Goal: Check status: Check status

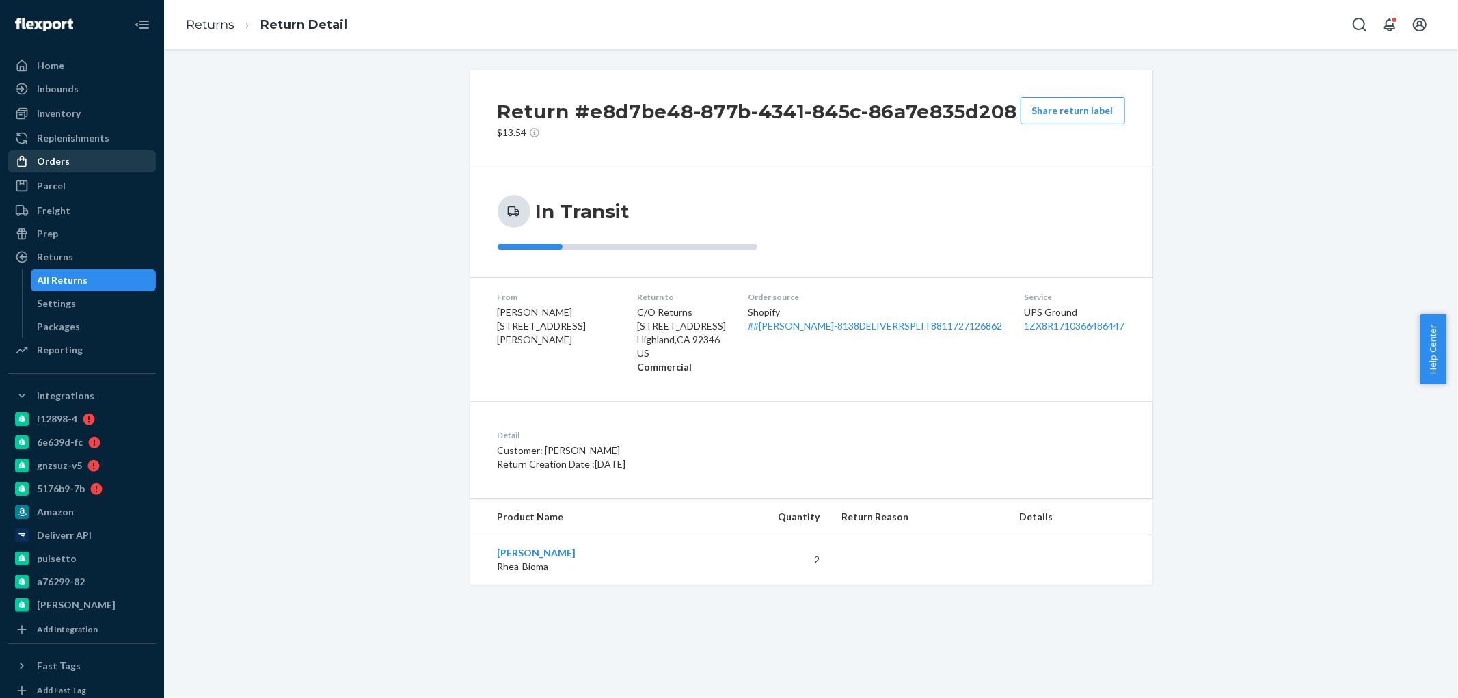
click at [52, 155] on div "Orders" at bounding box center [53, 162] width 33 height 14
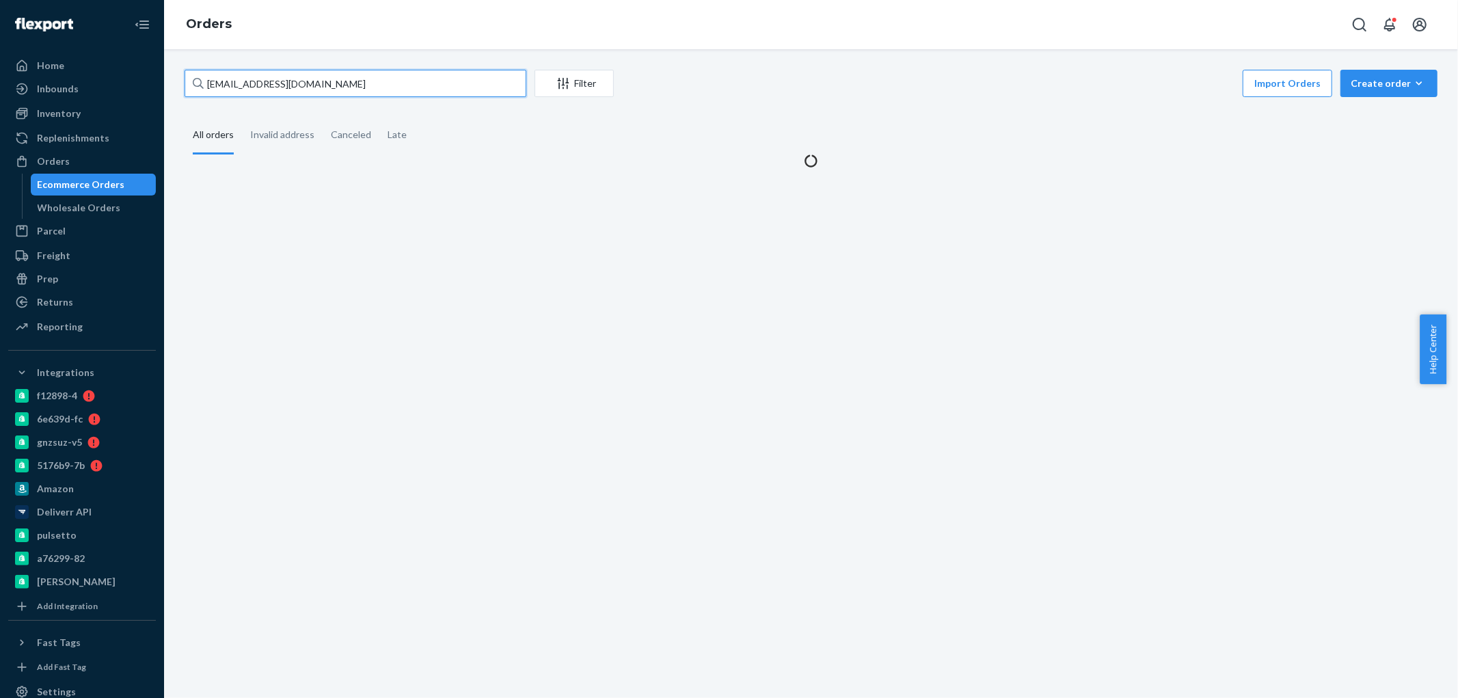
click at [242, 83] on input "[EMAIL_ADDRESS][DOMAIN_NAME]" at bounding box center [356, 83] width 342 height 27
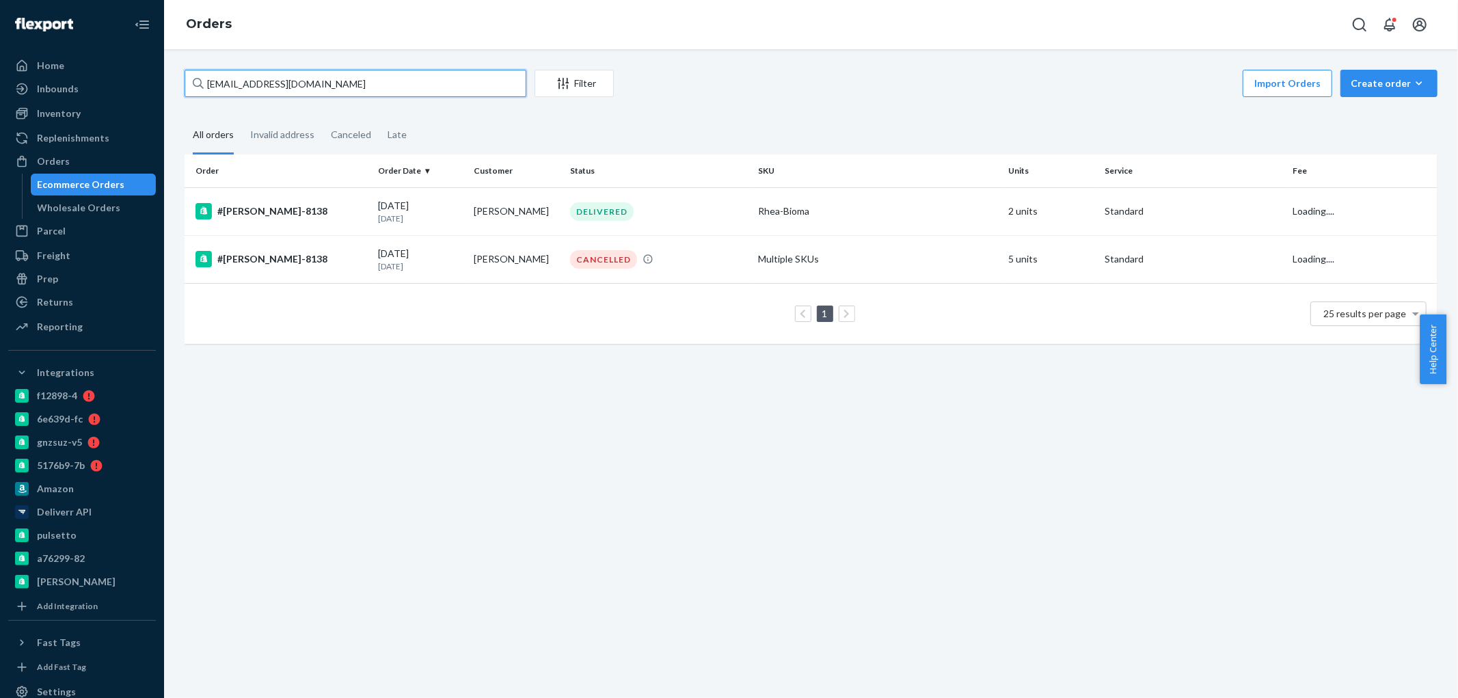
paste input "[PERSON_NAME]"
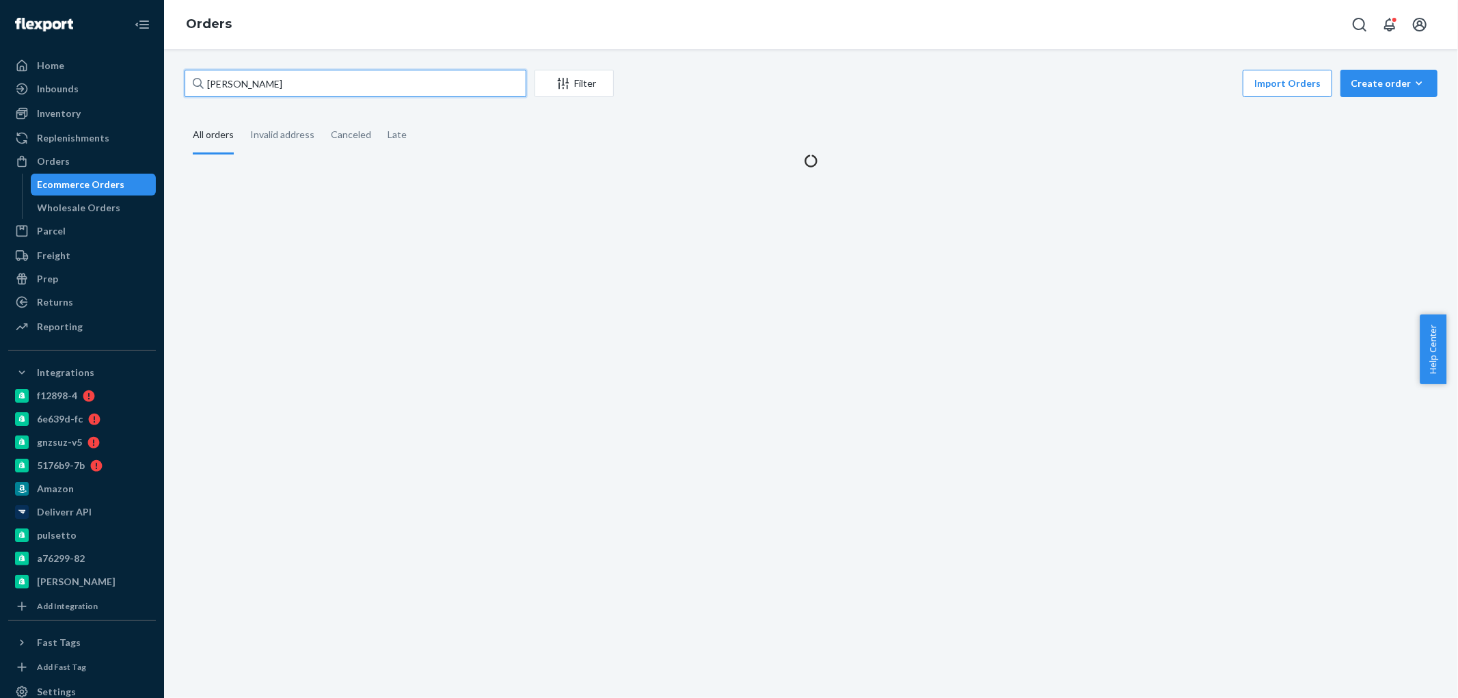
type input "[PERSON_NAME]"
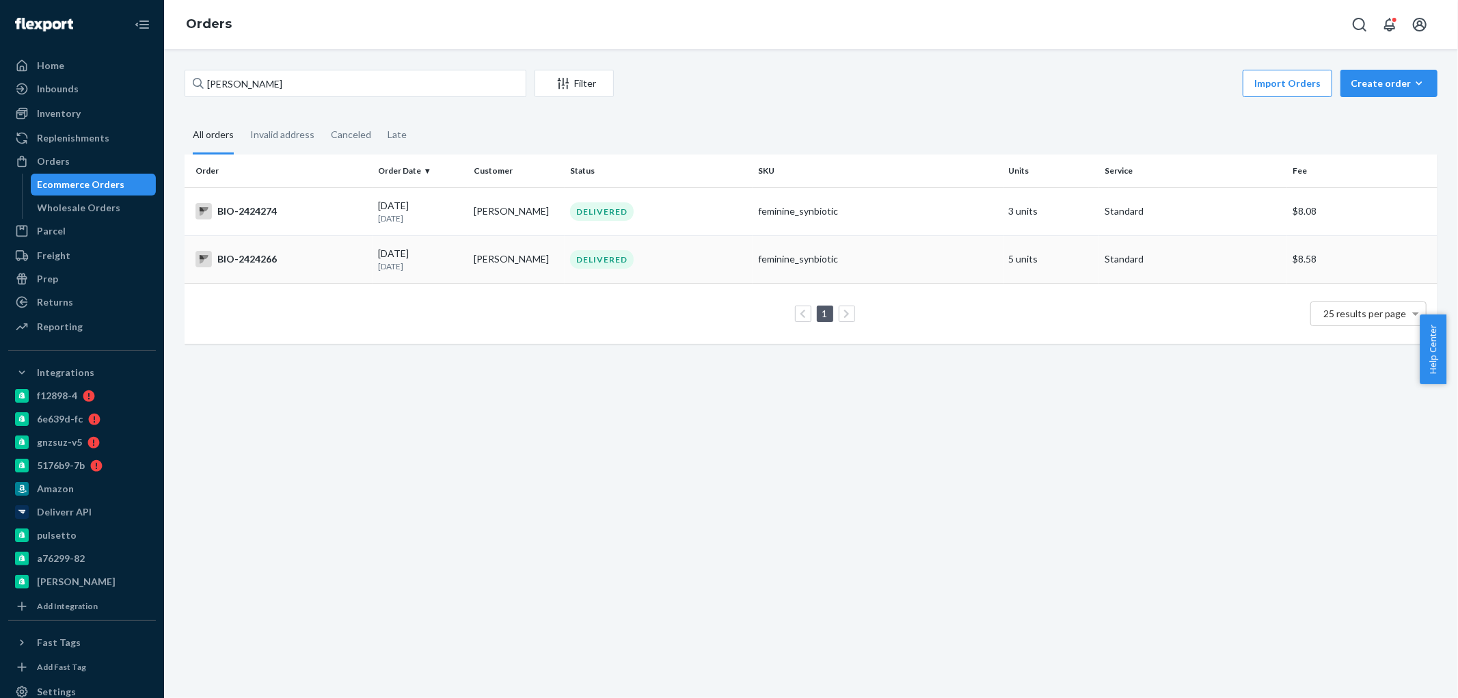
click at [243, 257] on div "BIO-2424266" at bounding box center [282, 259] width 172 height 16
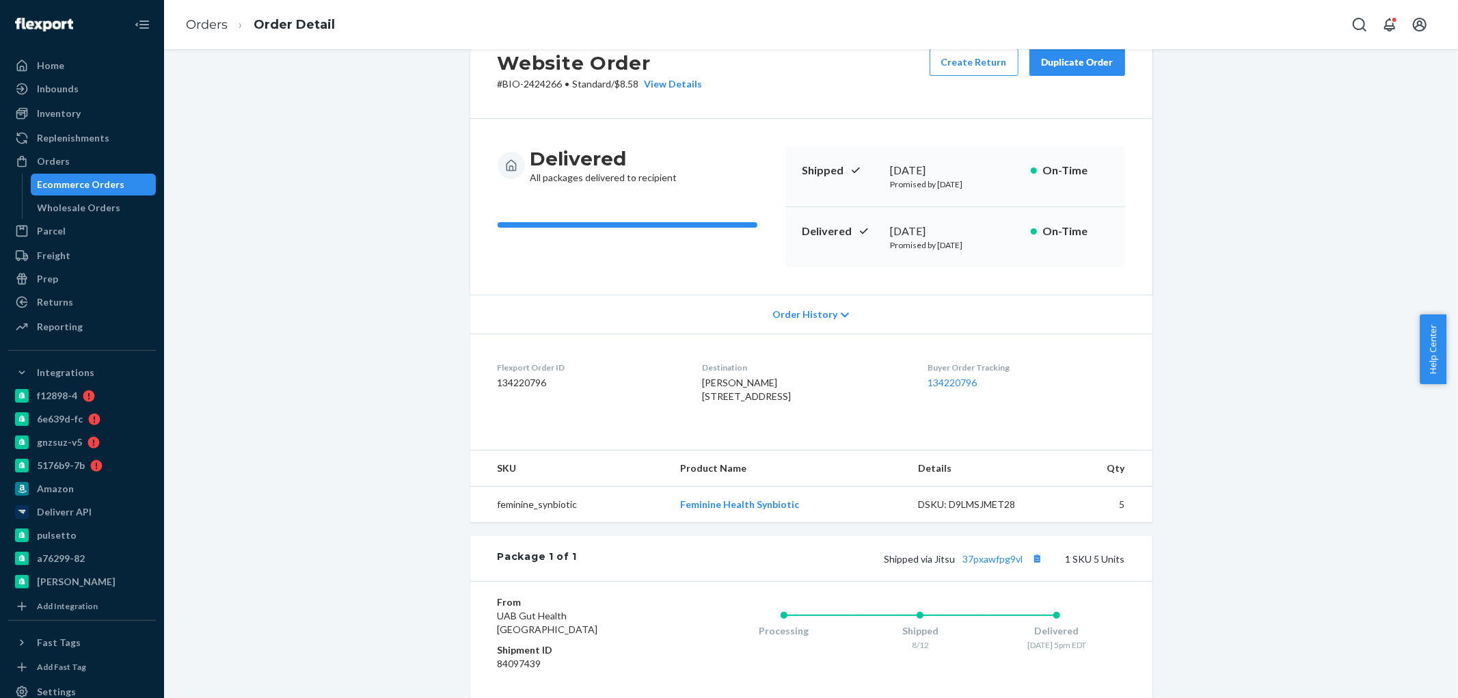
scroll to position [76, 0]
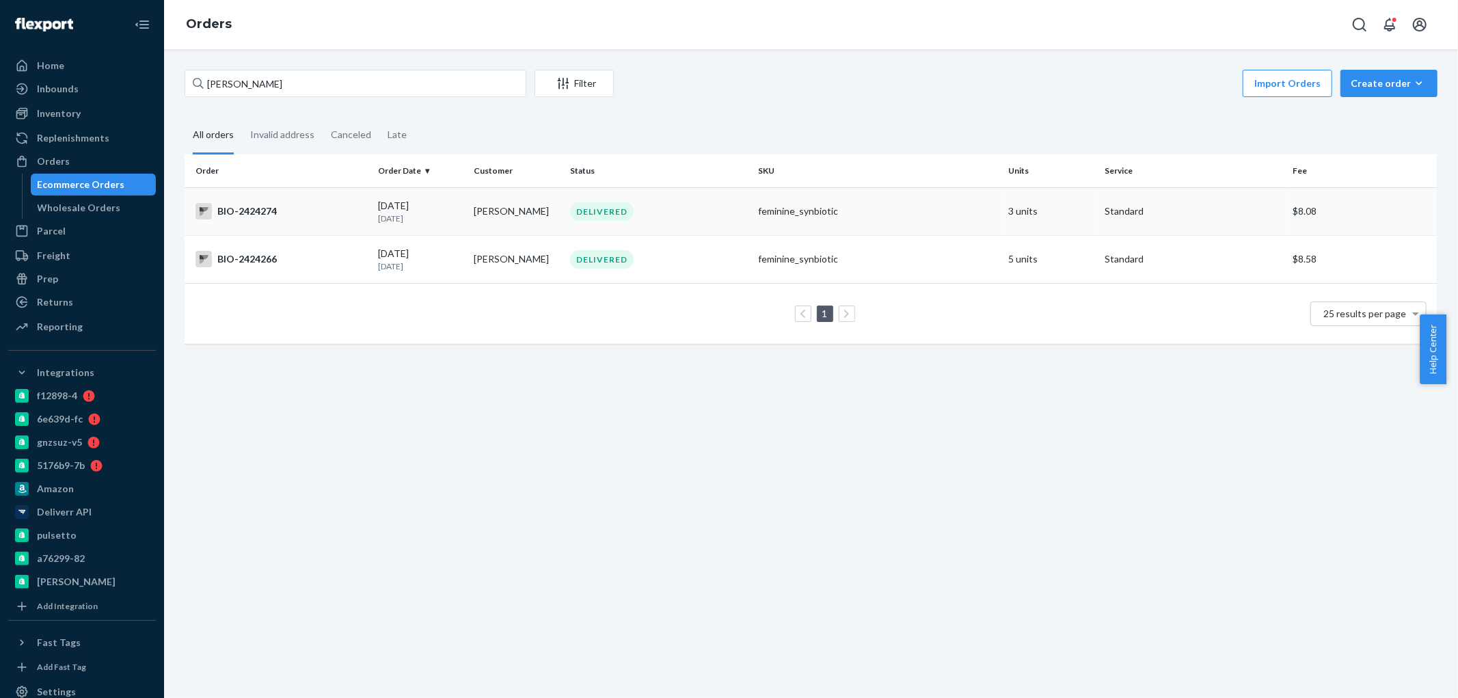
click at [253, 208] on div "BIO-2424274" at bounding box center [282, 211] width 172 height 16
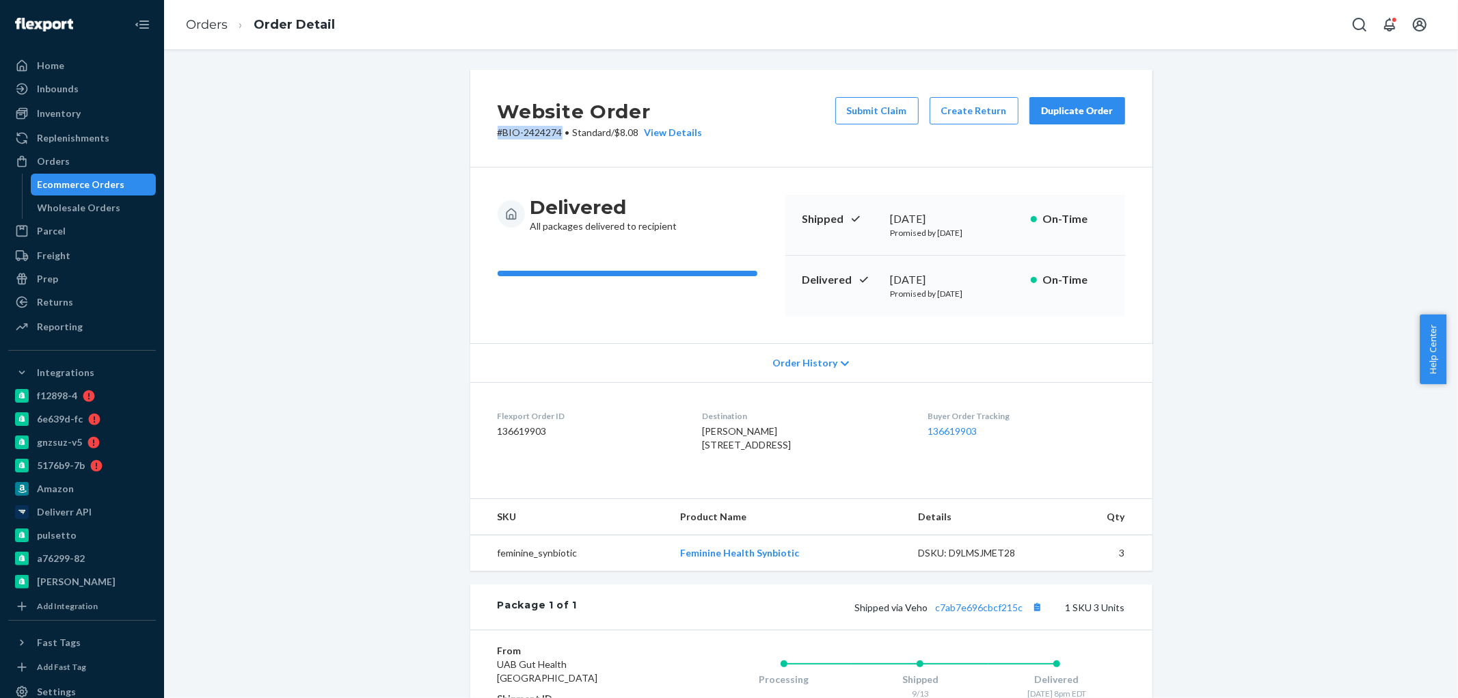
drag, startPoint x: 558, startPoint y: 130, endPoint x: 483, endPoint y: 132, distance: 74.6
click at [483, 132] on div "Website Order # BIO-2424274 • Standard / $8.08 View Details Submit Claim Create…" at bounding box center [811, 119] width 682 height 98
copy p "# BIO-2424274"
